Goal: Transaction & Acquisition: Purchase product/service

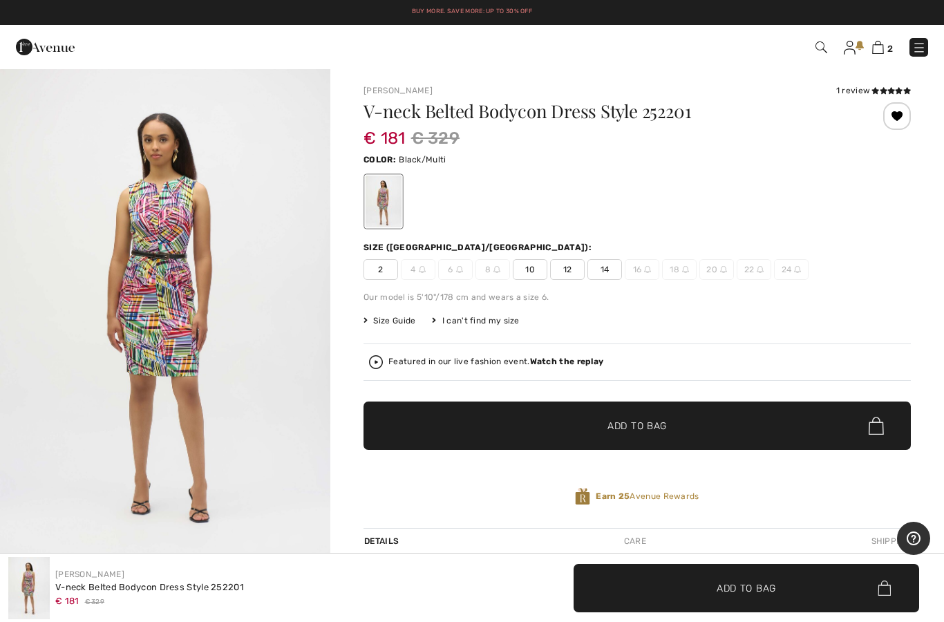
click at [412, 321] on span "Size Guide" at bounding box center [390, 321] width 52 height 12
click at [413, 323] on span "Size Guide" at bounding box center [390, 321] width 52 height 12
click at [395, 310] on div "V-neck Belted Bodycon Dress Style 252201 € 181 € 329 Color: Black/Multi Size (C…" at bounding box center [638, 315] width 548 height 426
click at [392, 326] on span "Size Guide" at bounding box center [390, 321] width 52 height 12
click at [396, 318] on span "Size Guide" at bounding box center [390, 321] width 52 height 12
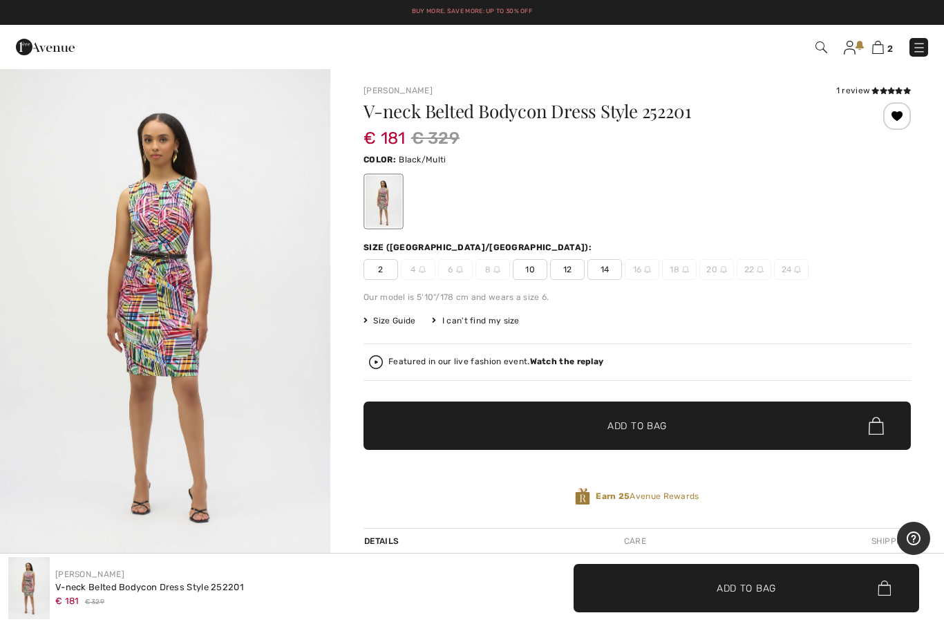
click at [397, 324] on span "Size Guide" at bounding box center [390, 321] width 52 height 12
click at [406, 316] on span "Size Guide" at bounding box center [390, 321] width 52 height 12
click at [409, 315] on span "Size Guide" at bounding box center [390, 321] width 52 height 12
click at [415, 312] on div "V-neck Belted Bodycon Dress Style 252201 € 181 € 329 Color: Black/Multi Size (C…" at bounding box center [638, 315] width 548 height 426
click at [396, 321] on span "Size Guide" at bounding box center [390, 321] width 52 height 12
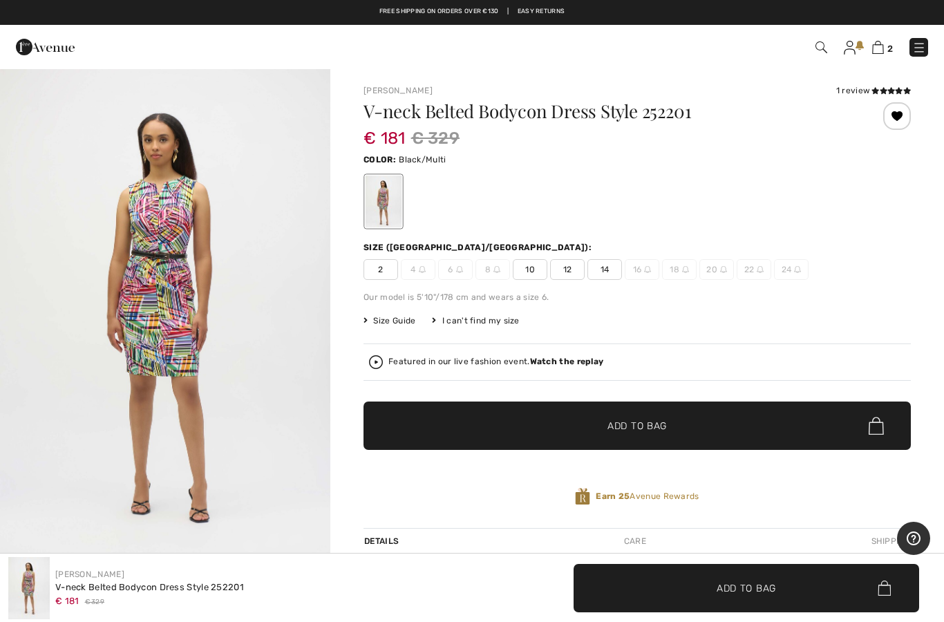
click at [537, 283] on div "V-neck Belted Bodycon Dress Style 252201 € 181 € 329 Color: Black/Multi Size (C…" at bounding box center [638, 315] width 548 height 426
click at [535, 272] on span "10" at bounding box center [530, 269] width 35 height 21
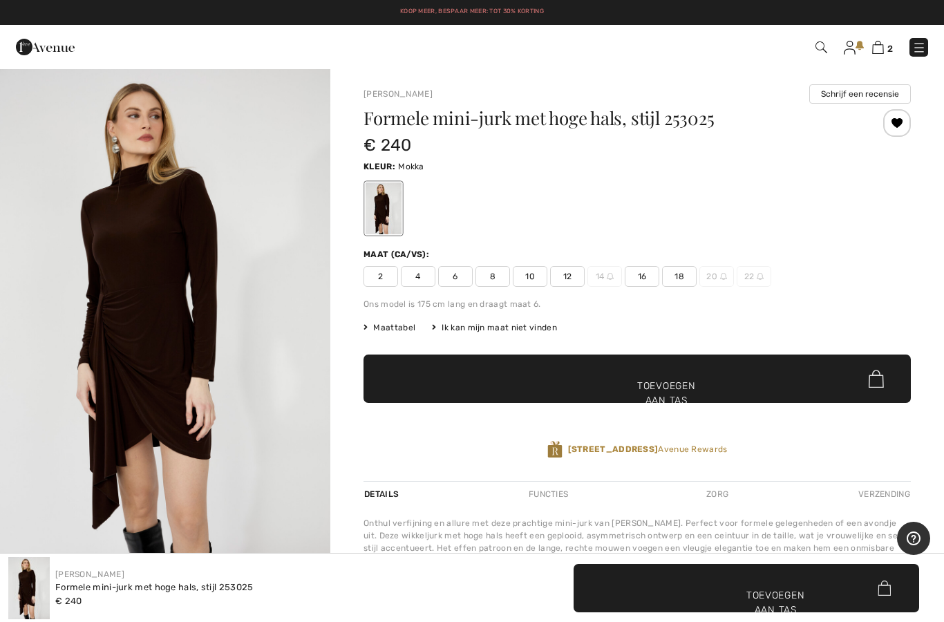
click at [884, 43] on img at bounding box center [878, 47] width 12 height 13
